Goal: Task Accomplishment & Management: Manage account settings

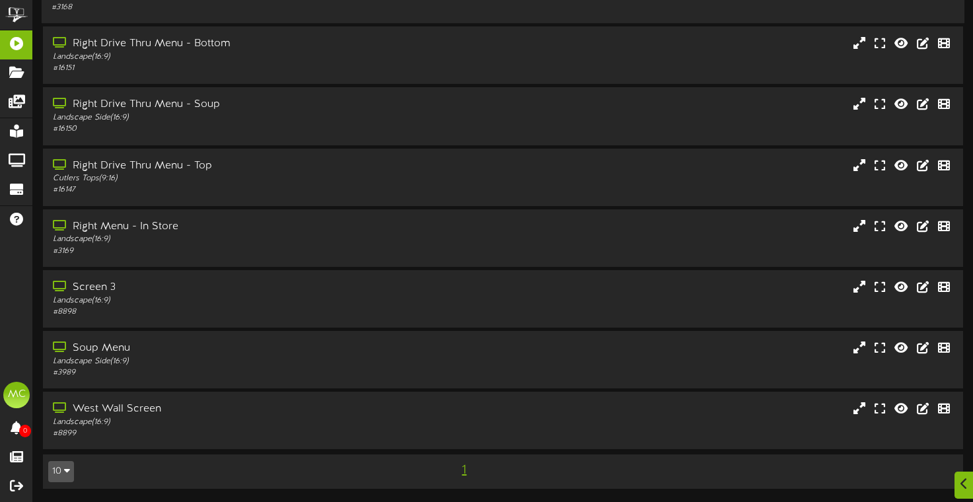
scroll to position [155, 0]
click at [227, 301] on div "Landscape ( 16:9 )" at bounding box center [234, 300] width 365 height 11
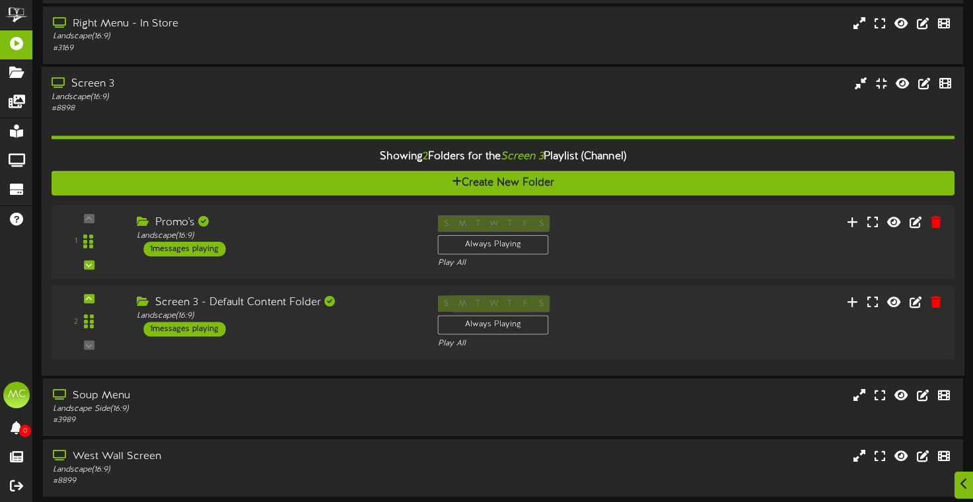
scroll to position [348, 0]
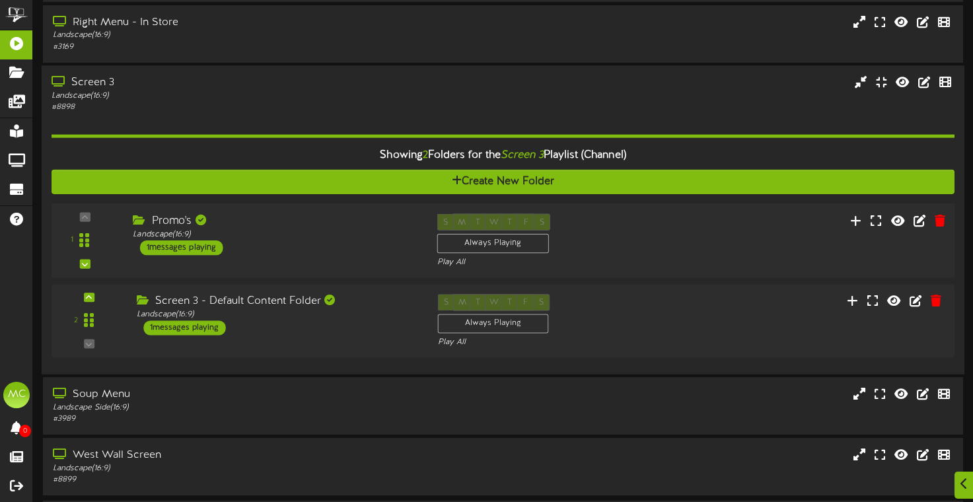
click at [251, 251] on div "Promo's Landscape ( 16:9 ) 1 messages playing" at bounding box center [275, 234] width 304 height 42
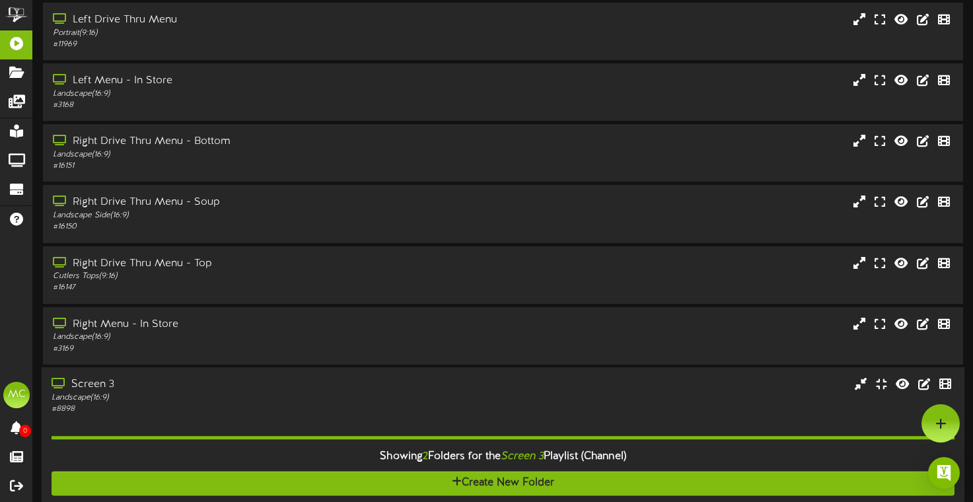
scroll to position [0, 0]
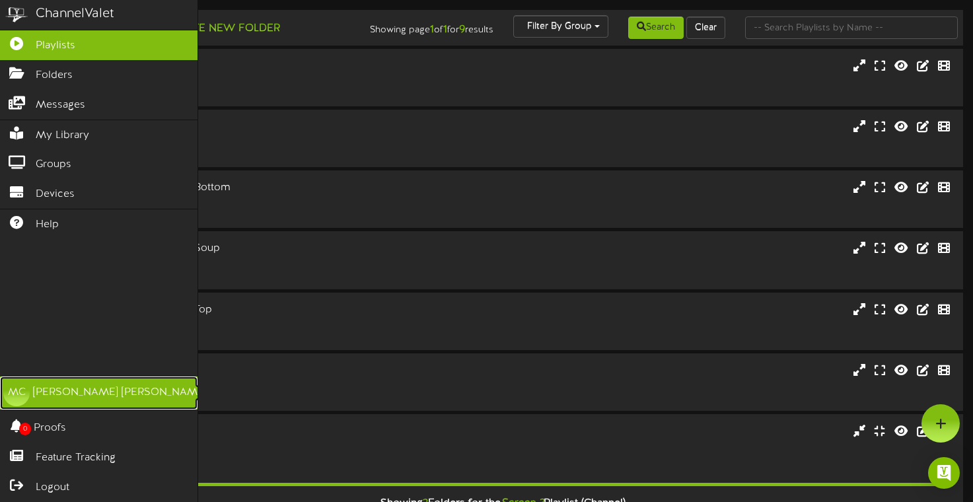
click at [19, 393] on div "MC" at bounding box center [16, 393] width 26 height 26
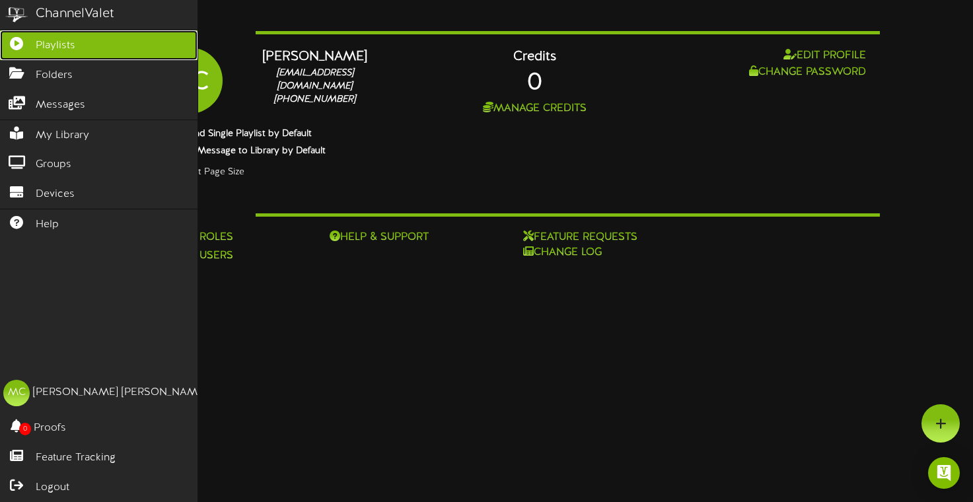
click at [19, 47] on icon at bounding box center [16, 42] width 33 height 10
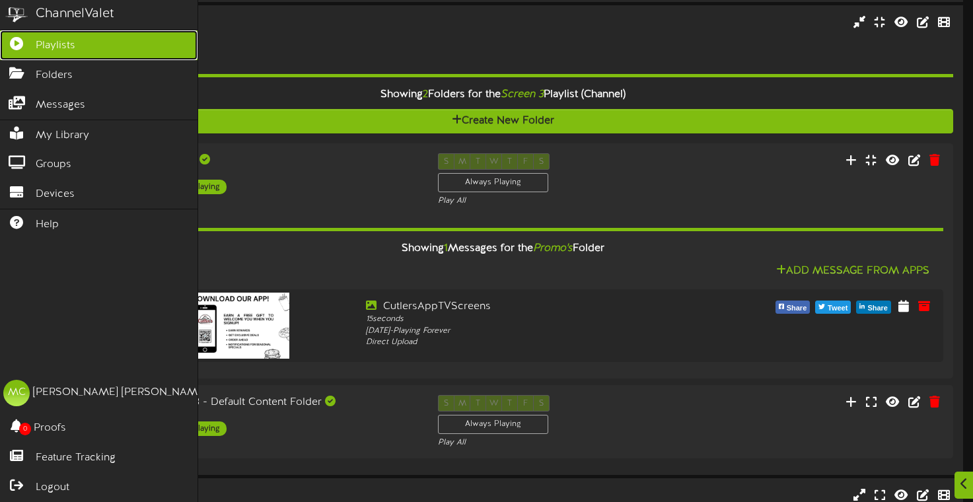
scroll to position [567, 0]
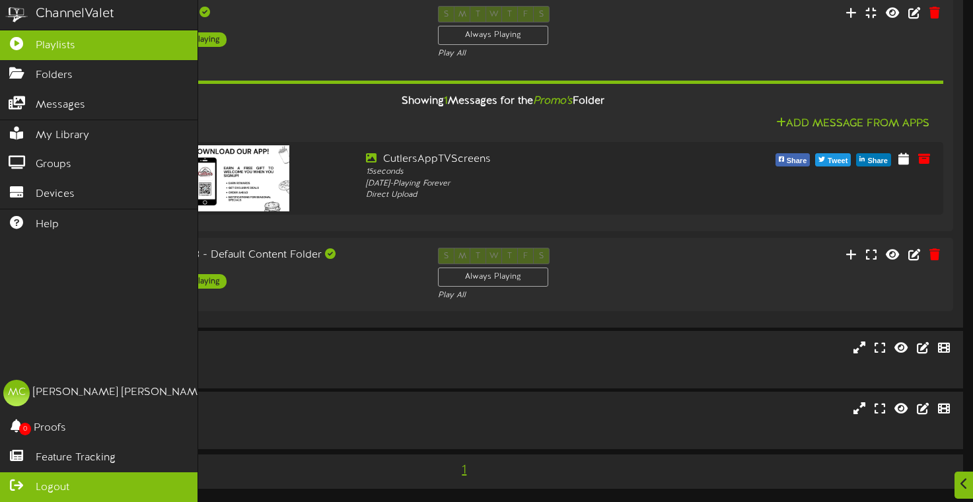
click at [39, 486] on span "Logout" at bounding box center [53, 487] width 34 height 15
